Goal: Task Accomplishment & Management: Complete application form

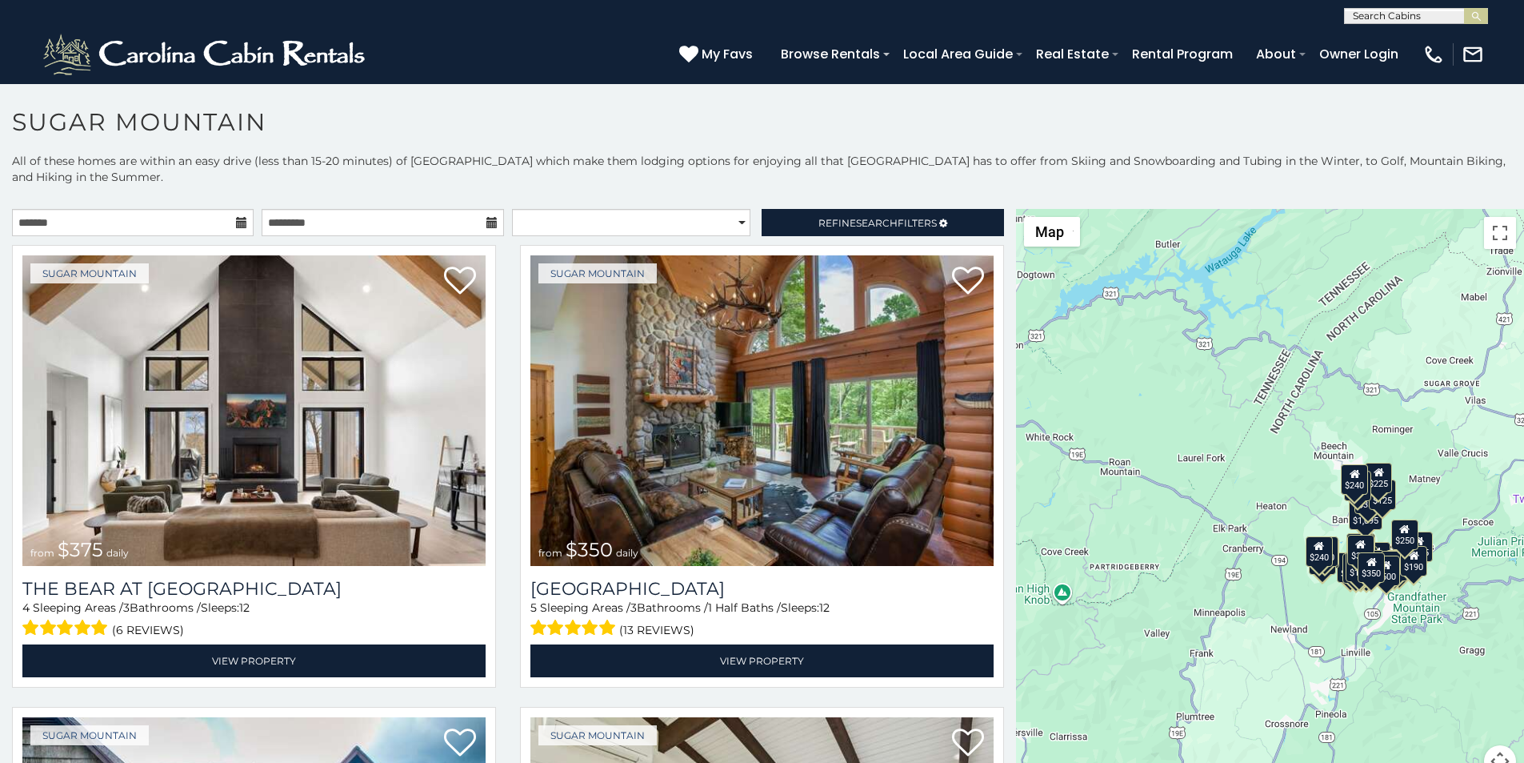
scroll to position [33, 0]
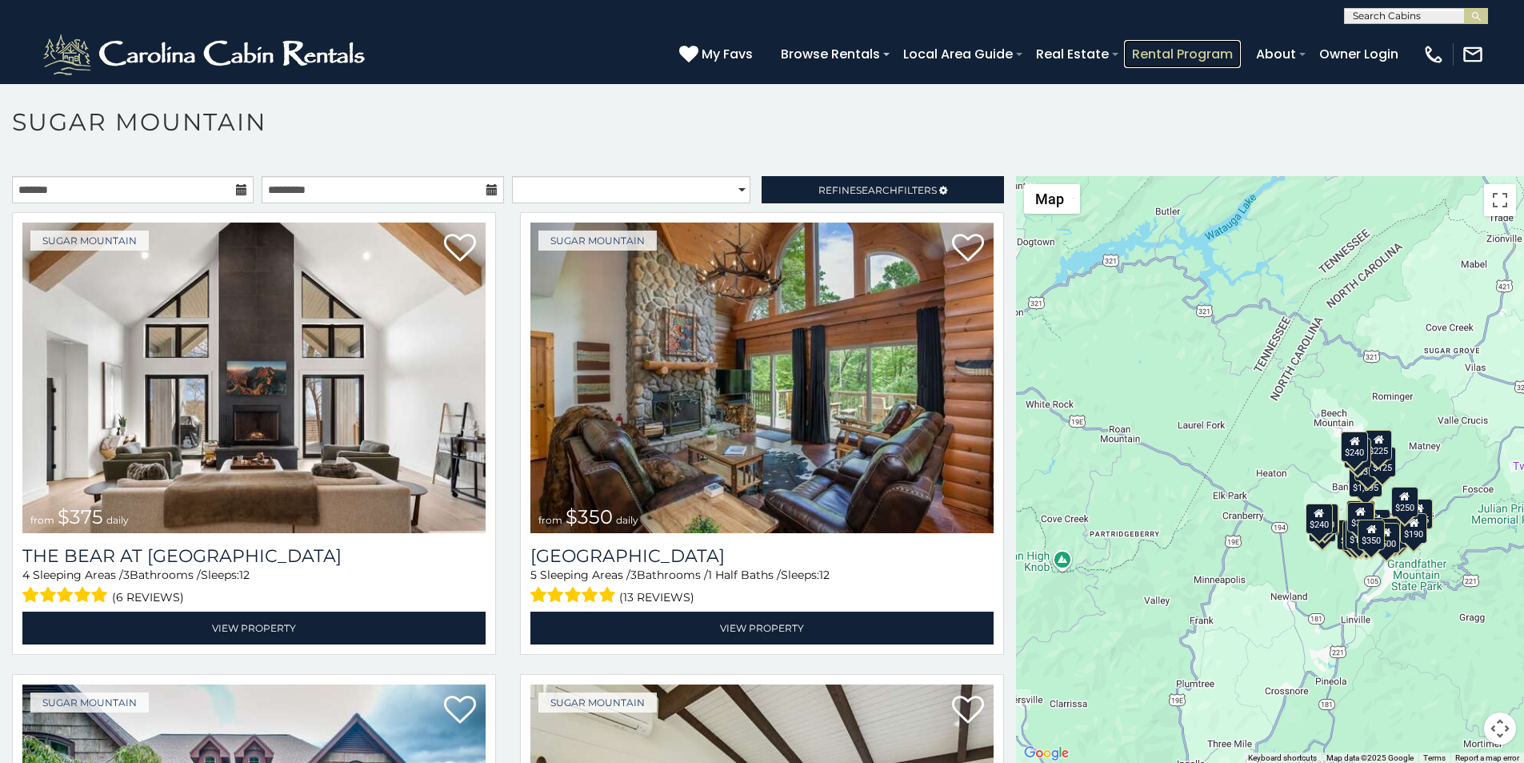
click at [1216, 45] on link "Rental Program" at bounding box center [1182, 54] width 117 height 28
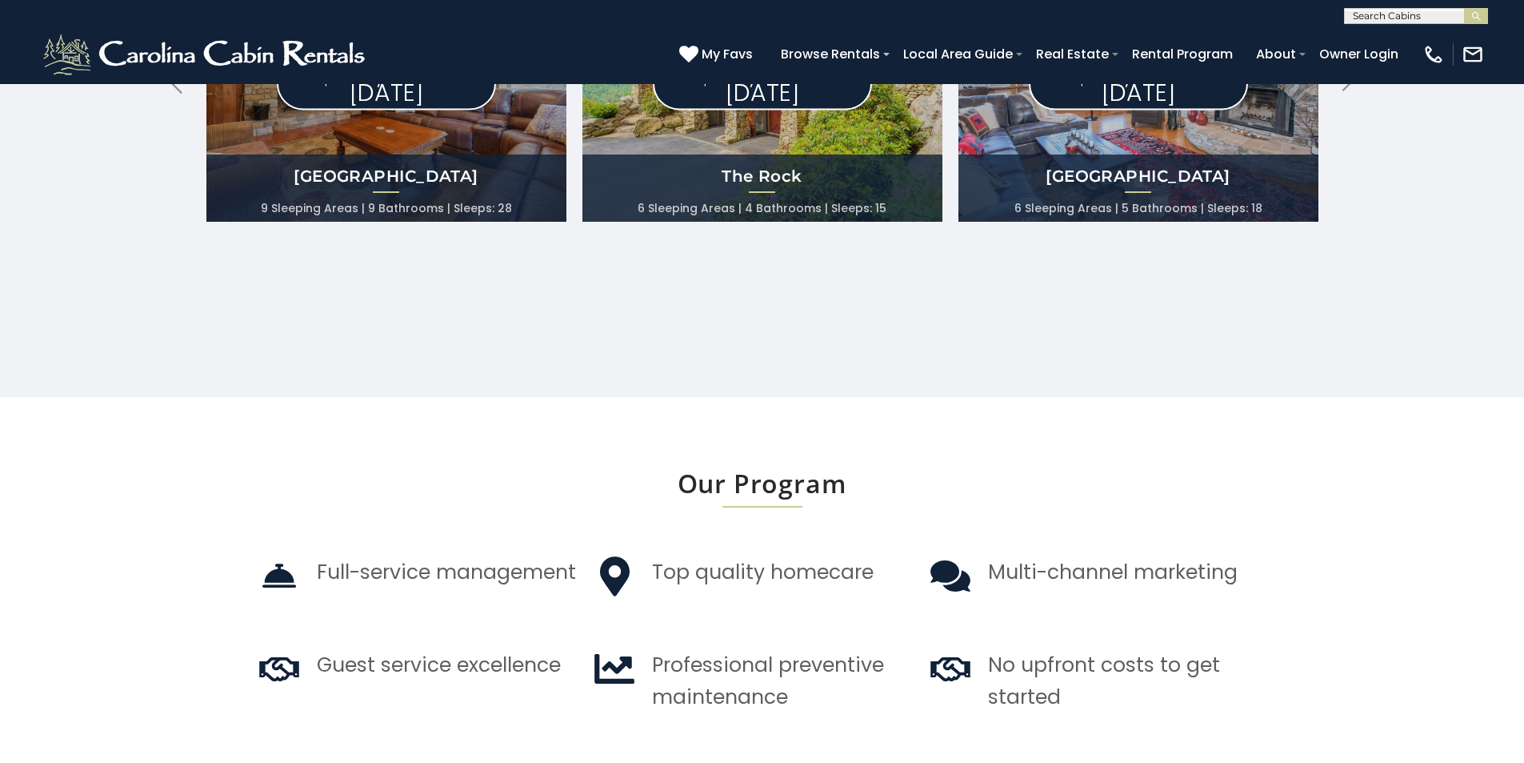
scroll to position [1681, 0]
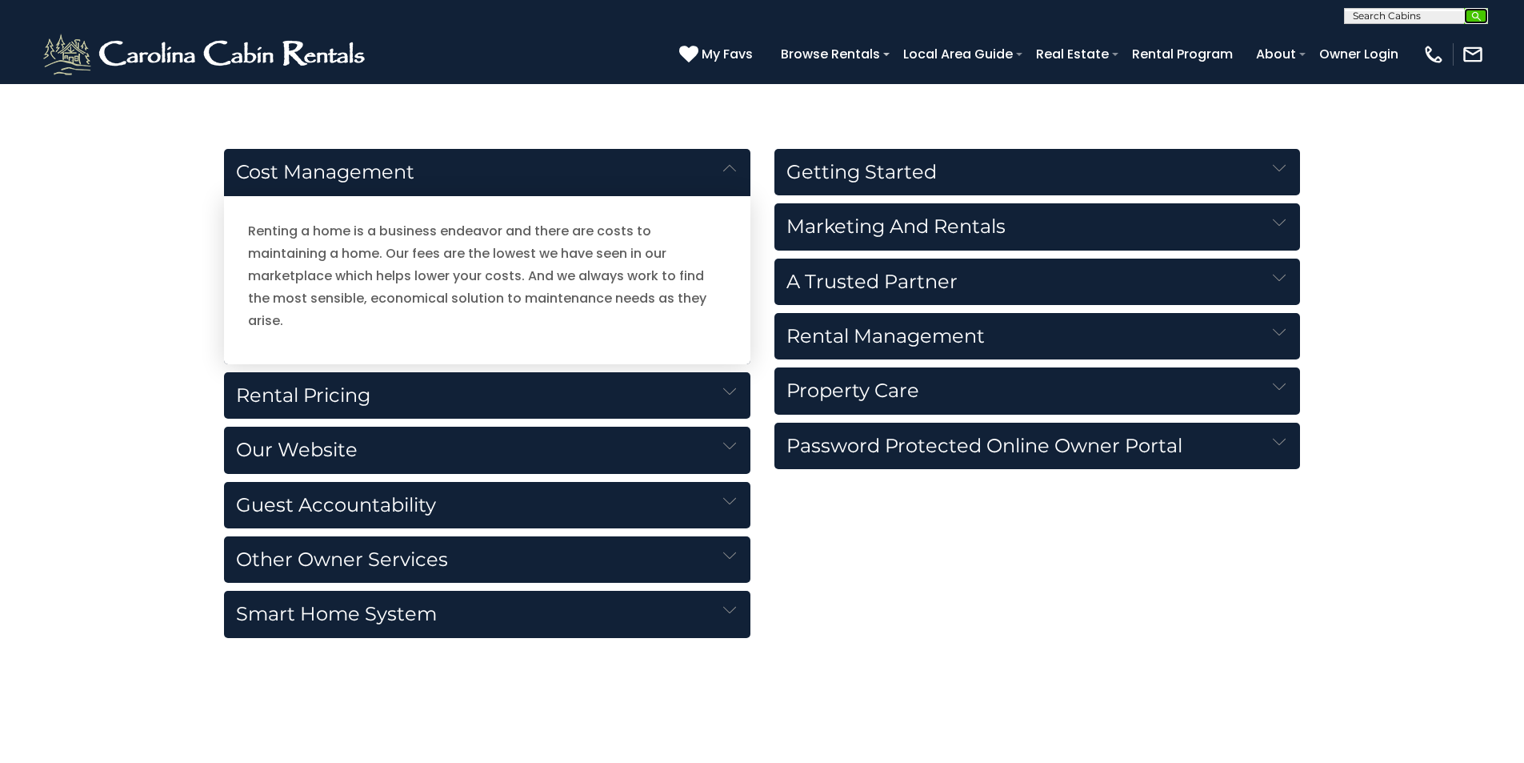
click at [1472, 18] on img "submit" at bounding box center [1477, 16] width 12 height 12
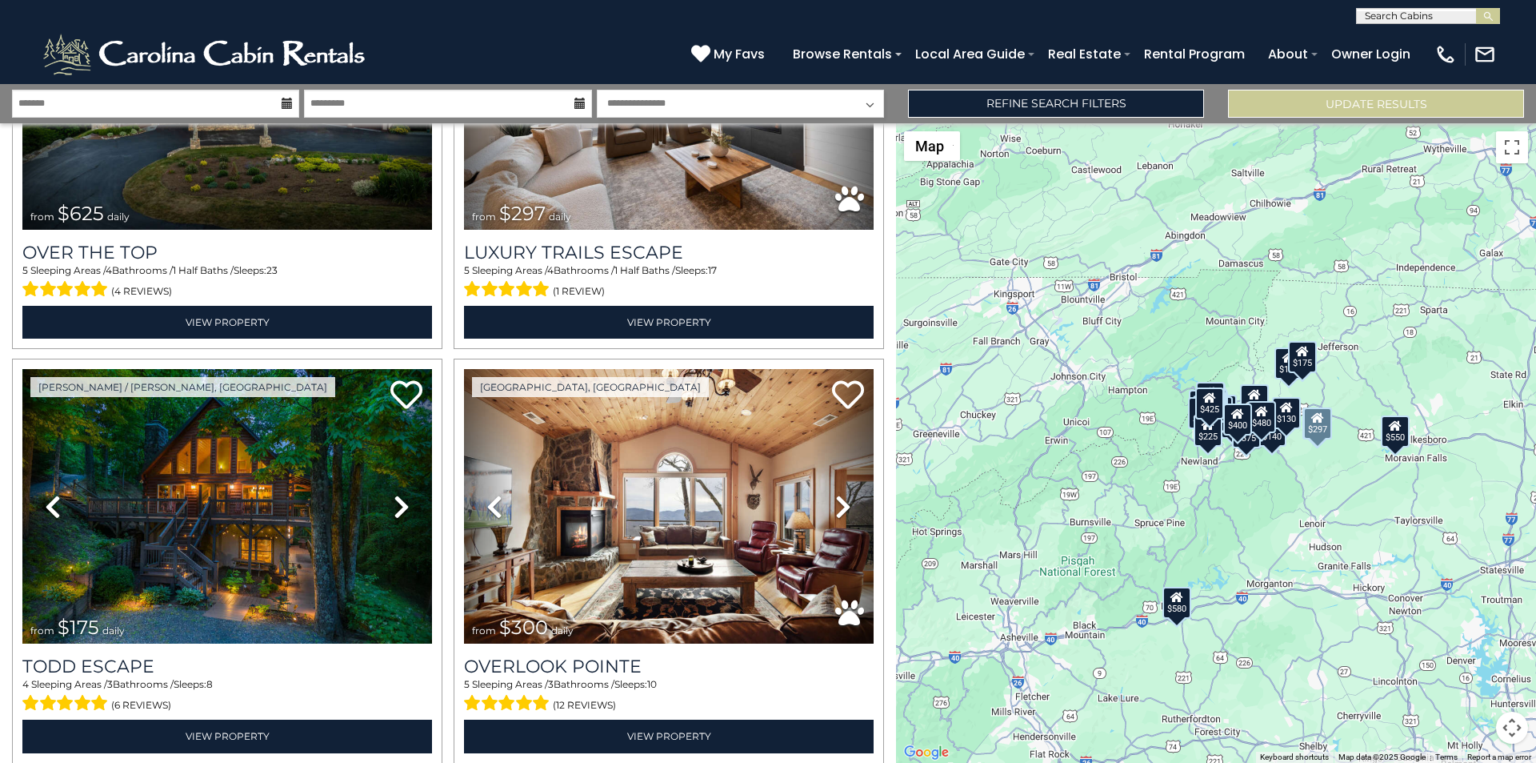
scroll to position [200, 0]
